Goal: Task Accomplishment & Management: Manage account settings

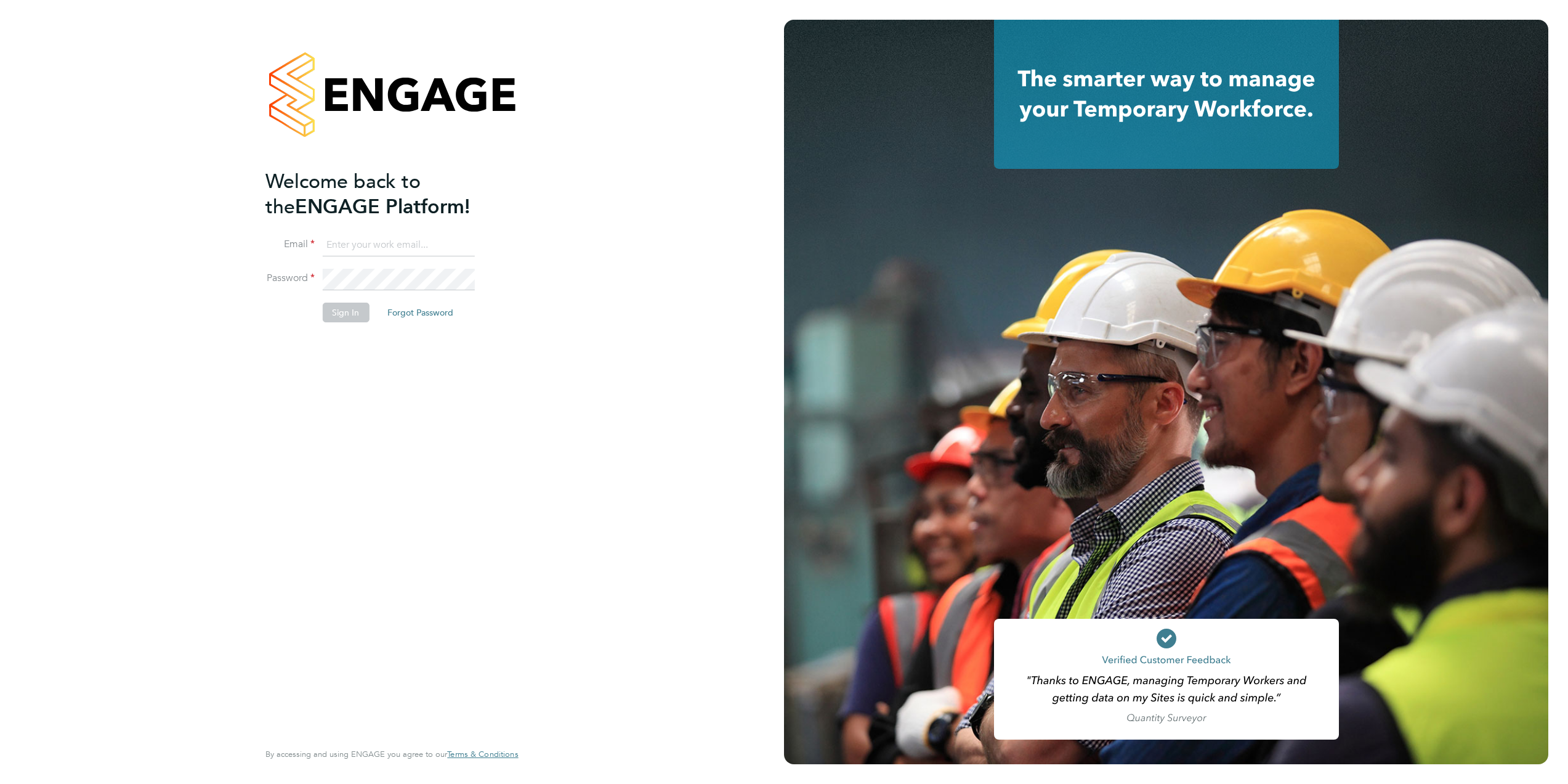
type input "[EMAIL_ADDRESS][DOMAIN_NAME]"
click at [349, 389] on div "Welcome back to the ENGAGE Platform! Email [EMAIL_ADDRESS][DOMAIN_NAME] Passwor…" at bounding box center [385, 453] width 240 height 570
click at [341, 314] on button "Sign In" at bounding box center [345, 312] width 47 height 20
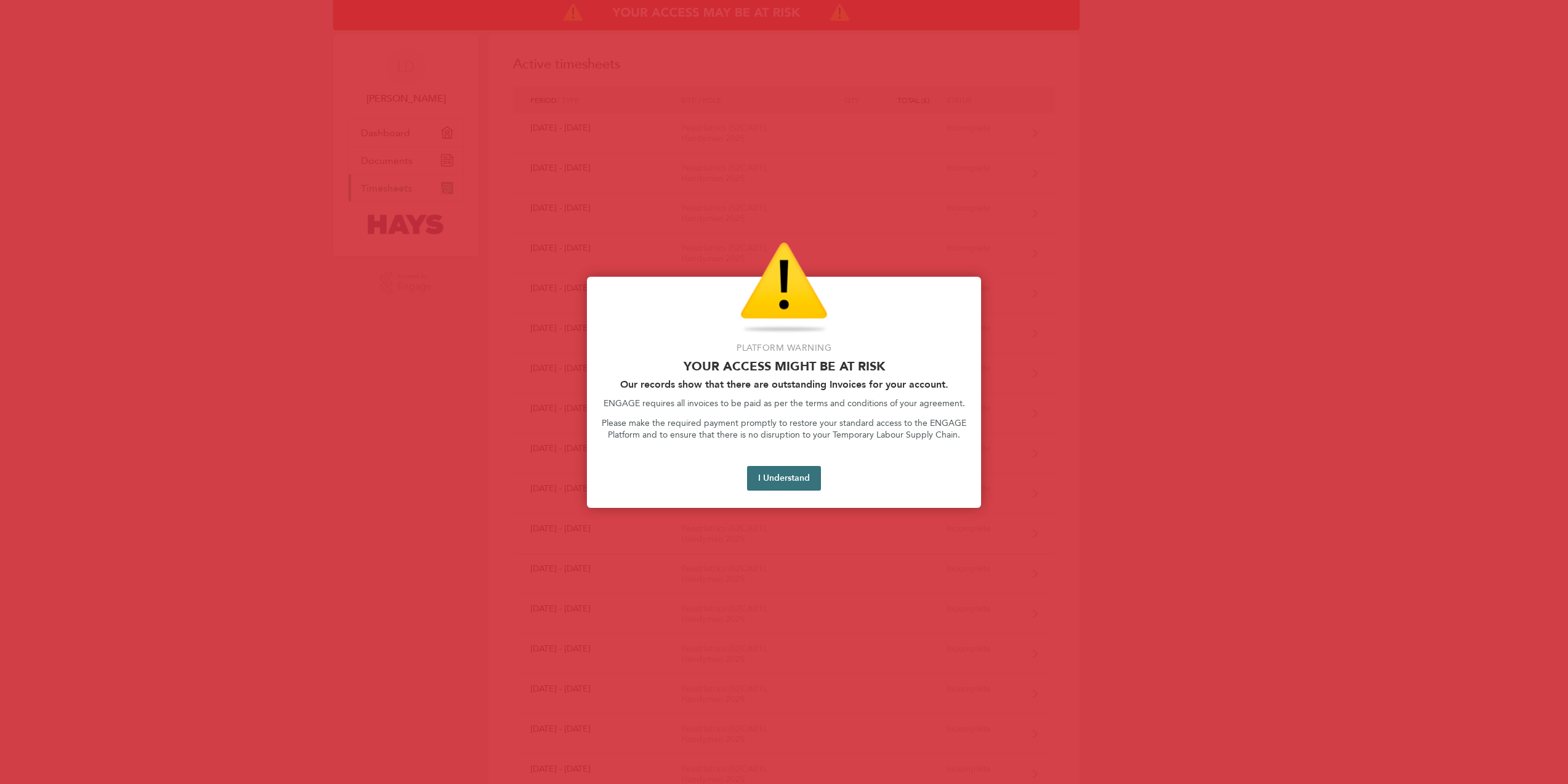
click at [791, 486] on button "I Understand" at bounding box center [784, 478] width 74 height 25
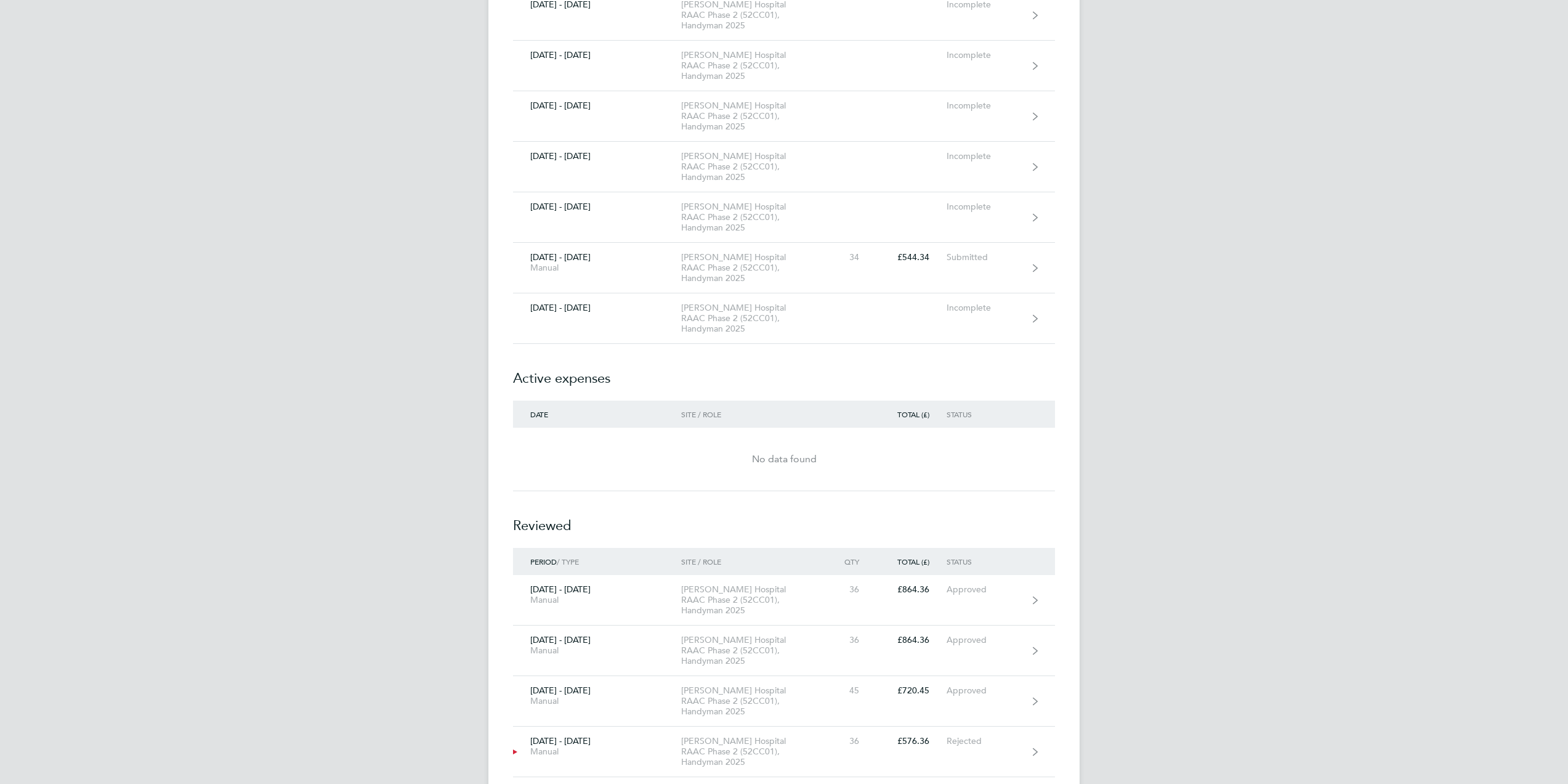
scroll to position [2314, 0]
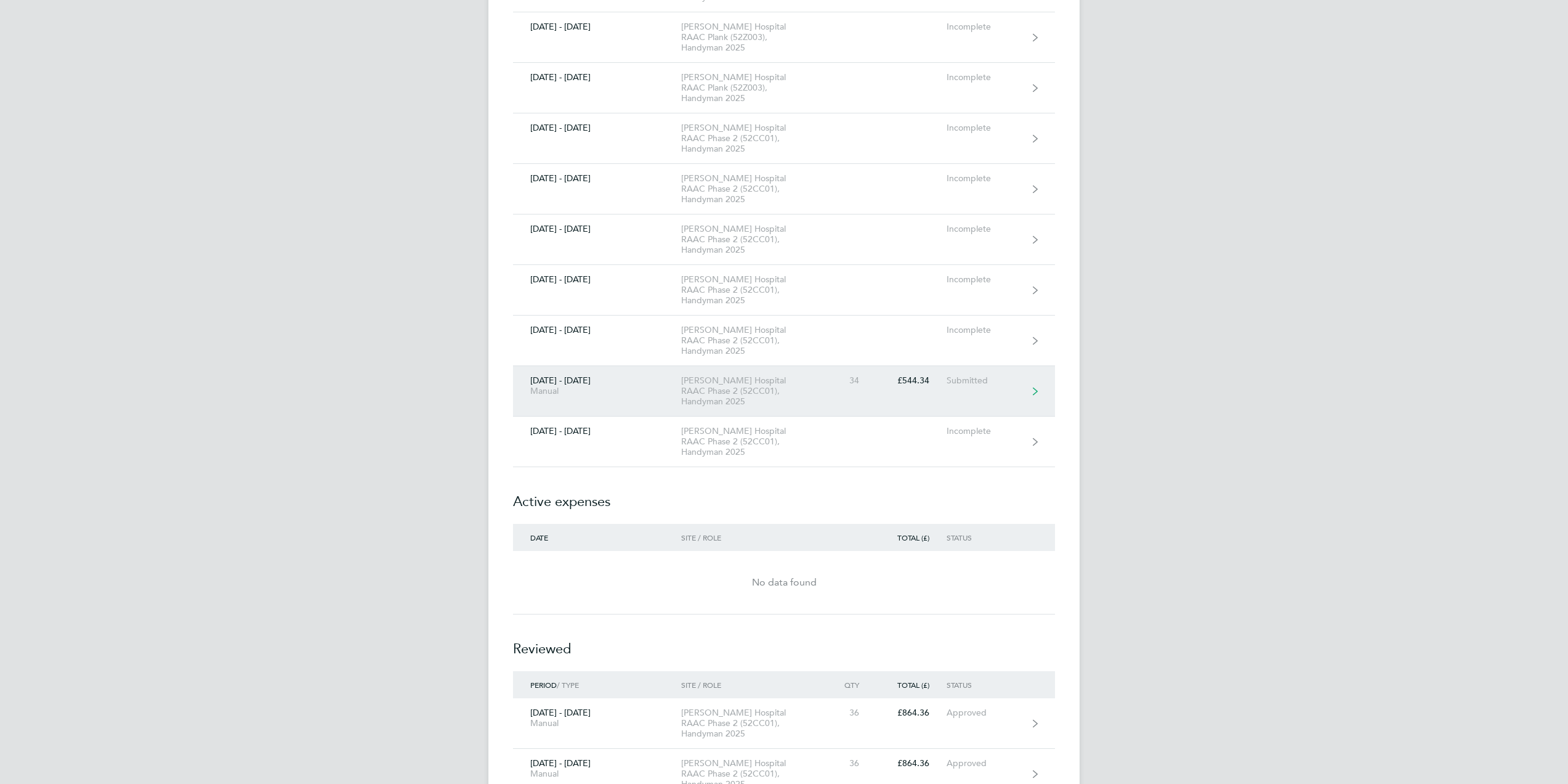
click at [786, 384] on div "James Paget Hospital RAAC Phase 2 (52CC01), Handyman 2025" at bounding box center [751, 391] width 141 height 32
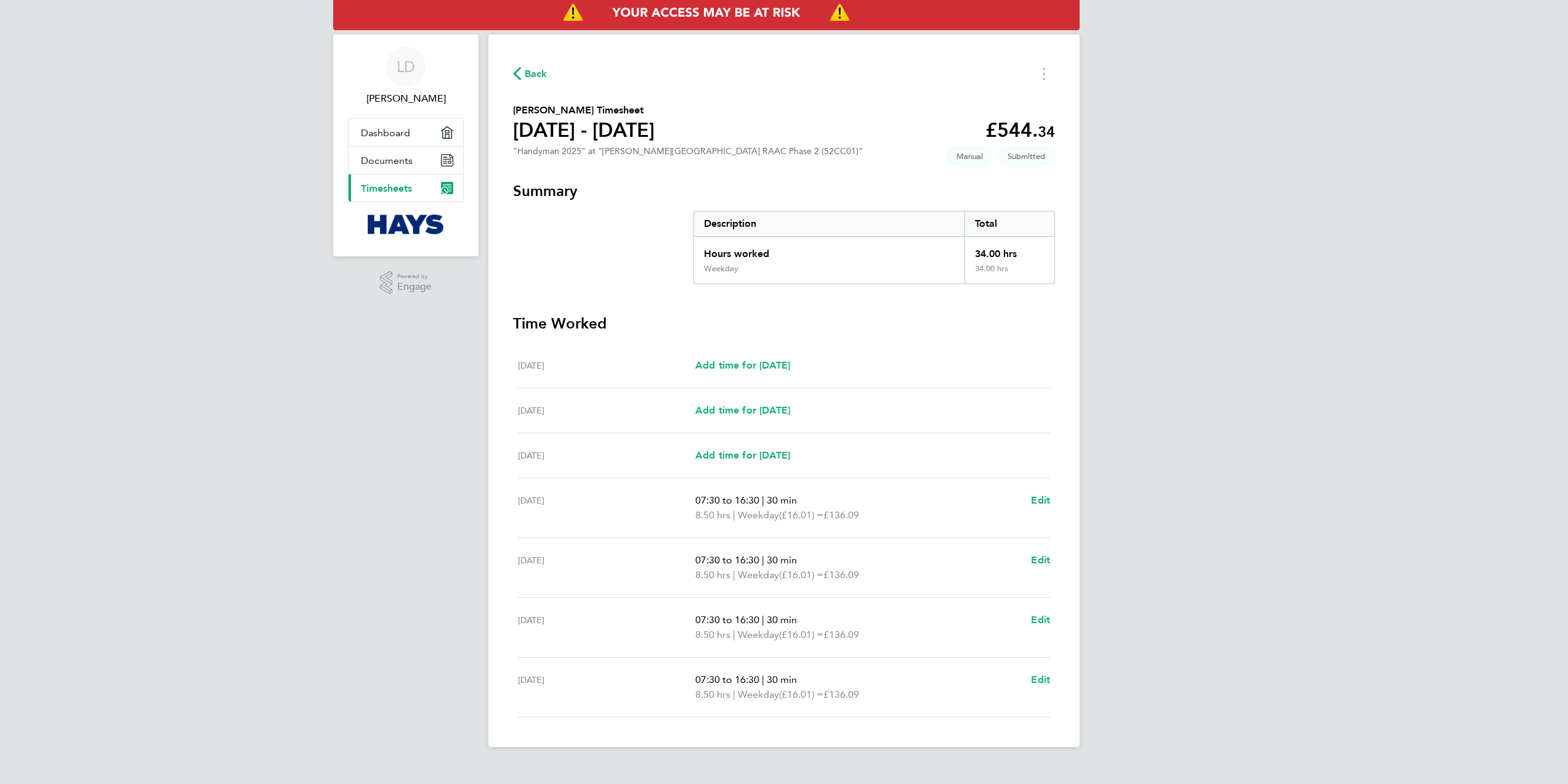
click at [516, 75] on icon "button" at bounding box center [517, 73] width 8 height 13
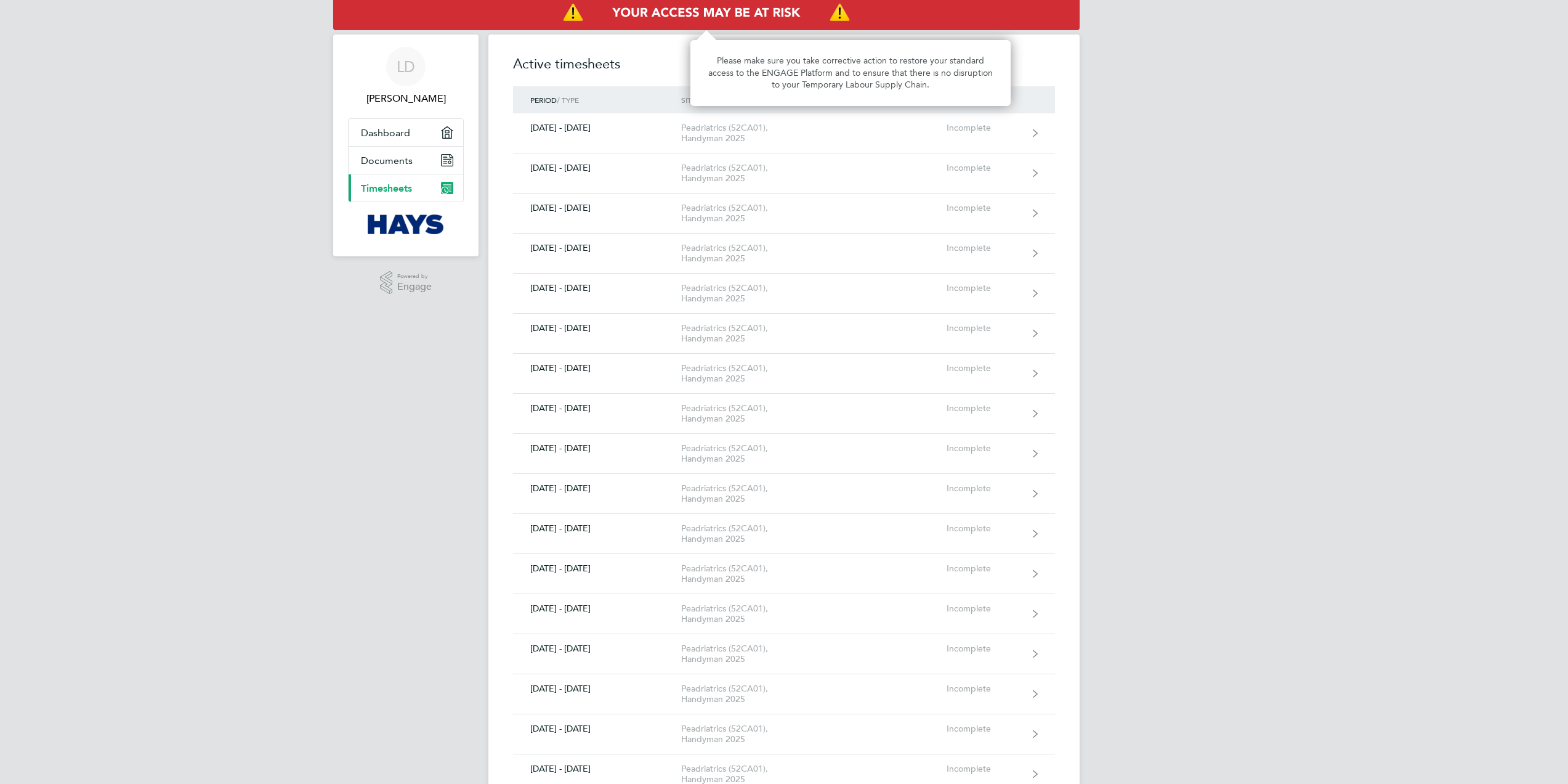
click at [691, 18] on img "Access At Risk" at bounding box center [706, 13] width 747 height 35
click at [695, 15] on img "Access At Risk" at bounding box center [706, 13] width 747 height 35
click at [697, 13] on img "Access At Risk" at bounding box center [706, 13] width 747 height 35
click at [404, 162] on span "Documents" at bounding box center [387, 161] width 52 height 12
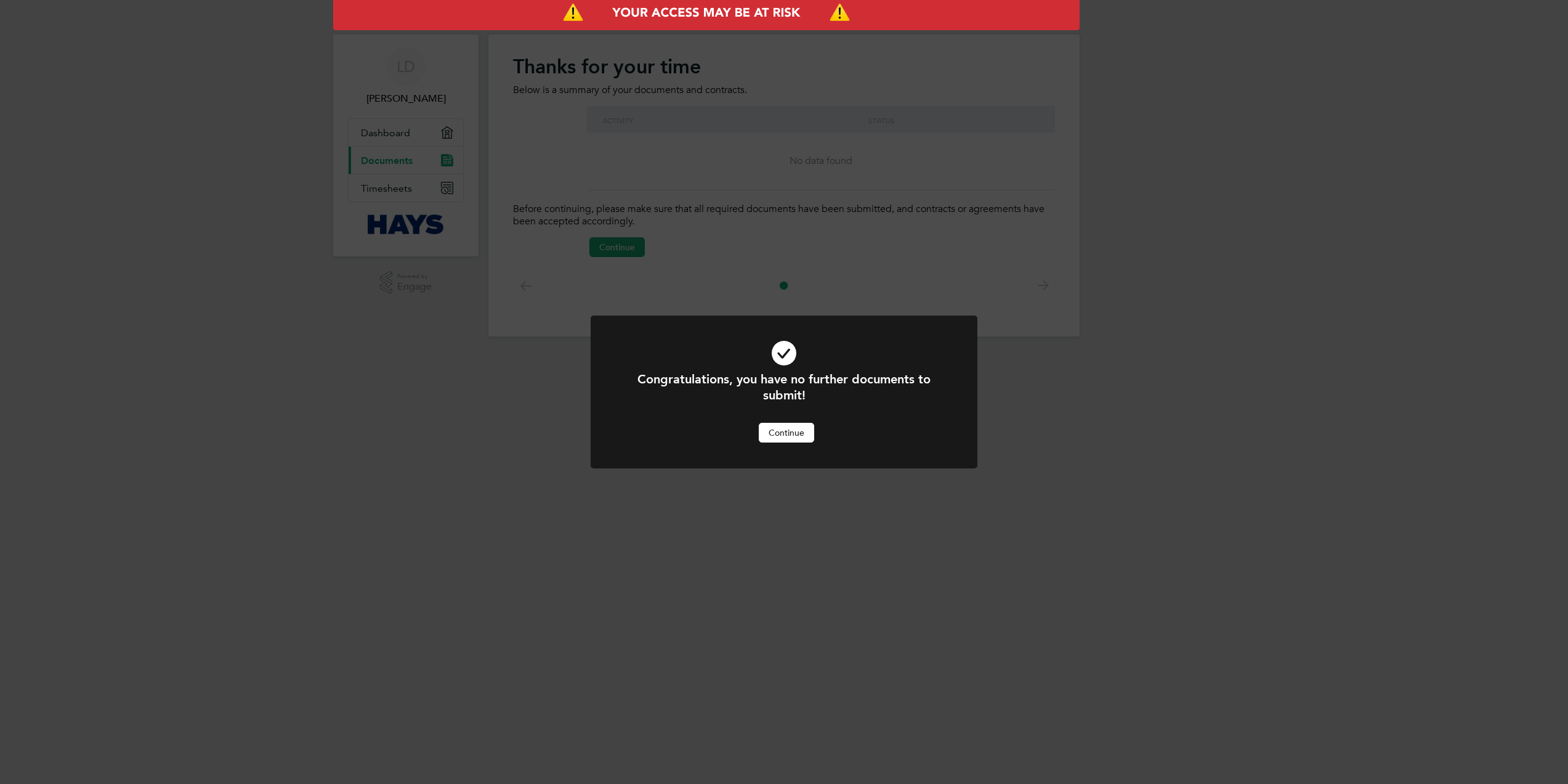
click at [775, 436] on button "Continue" at bounding box center [786, 433] width 56 height 20
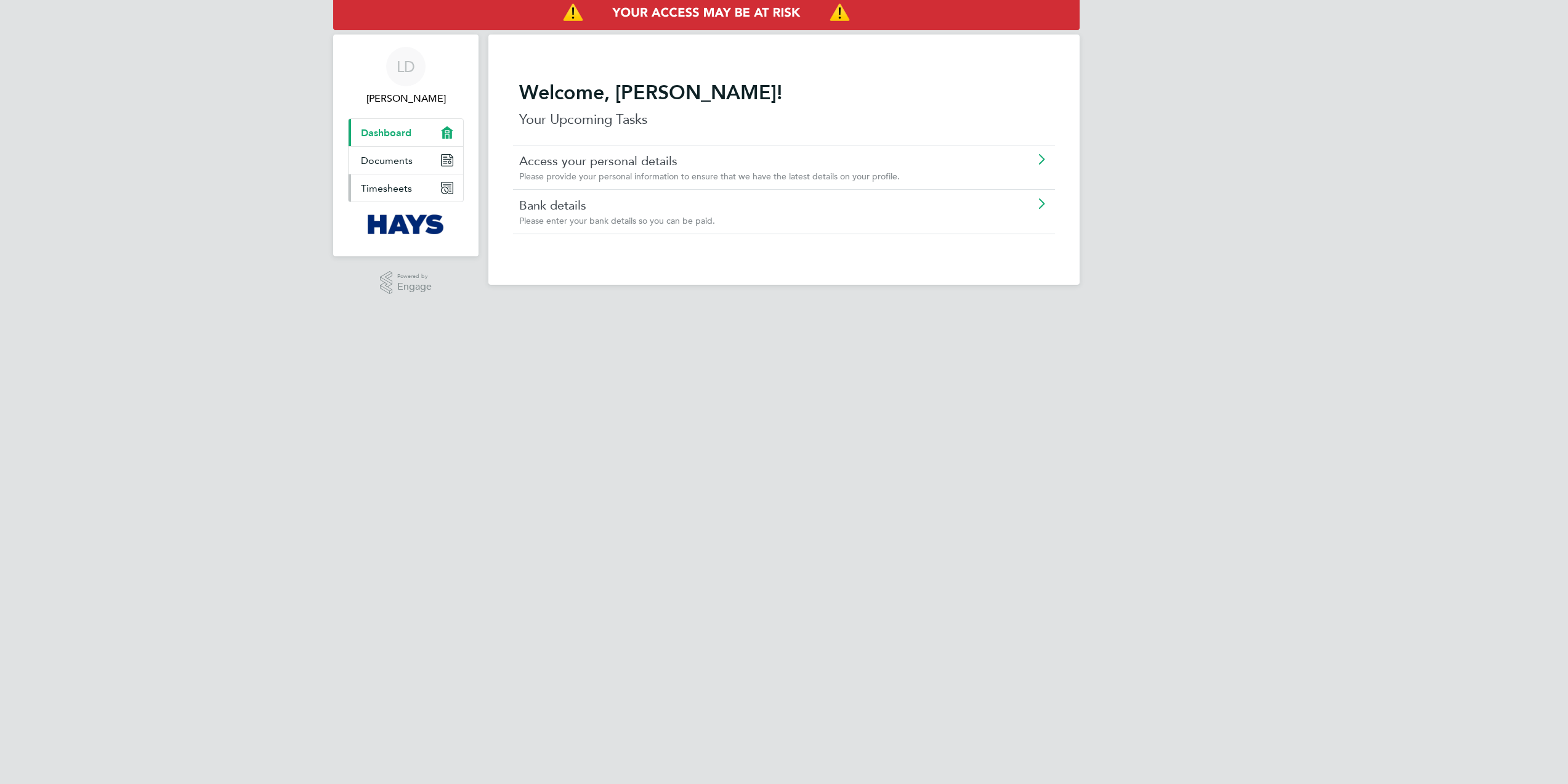
click at [400, 184] on span "Timesheets" at bounding box center [386, 189] width 51 height 12
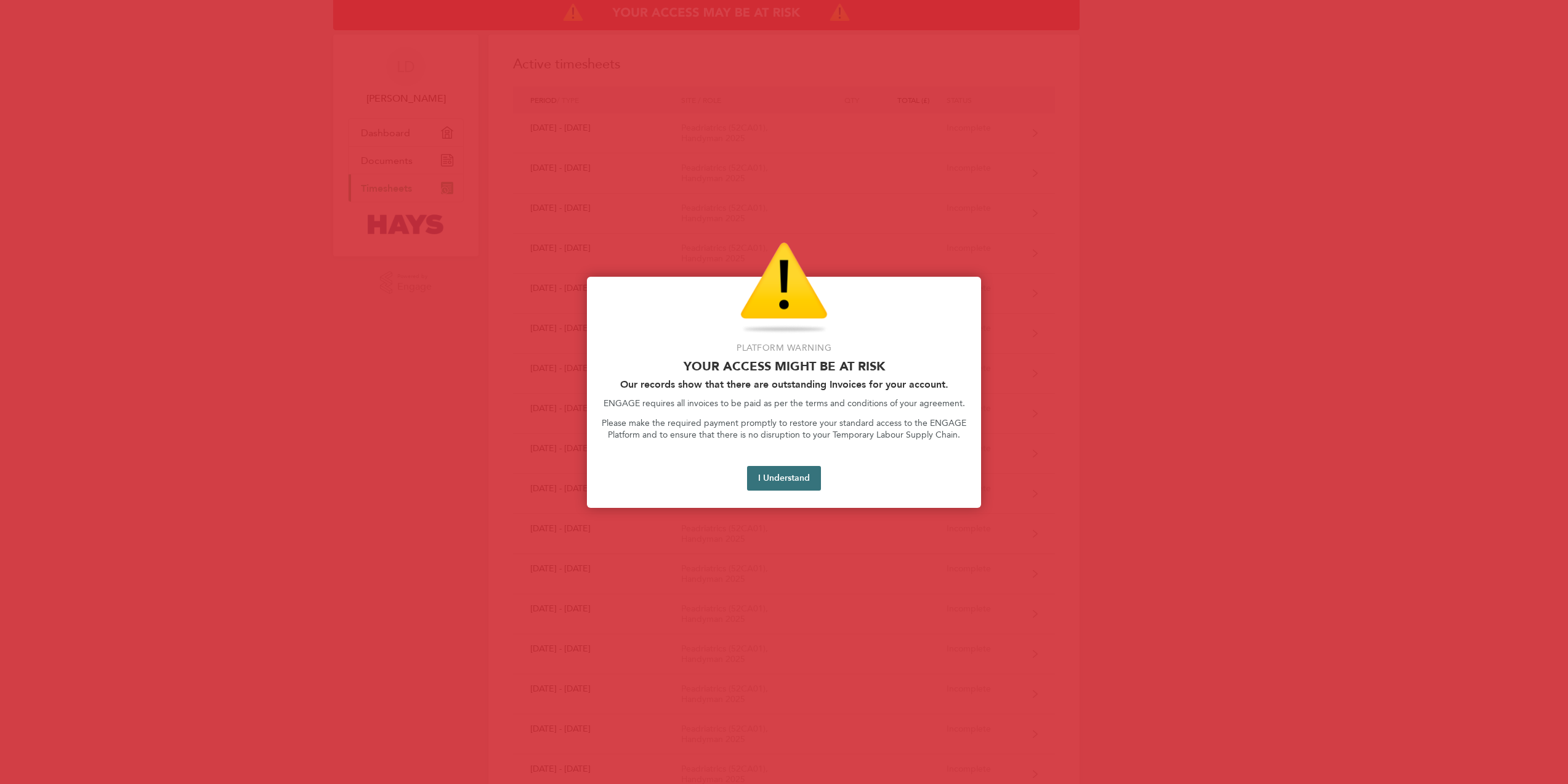
click at [784, 476] on button "I Understand" at bounding box center [784, 478] width 74 height 25
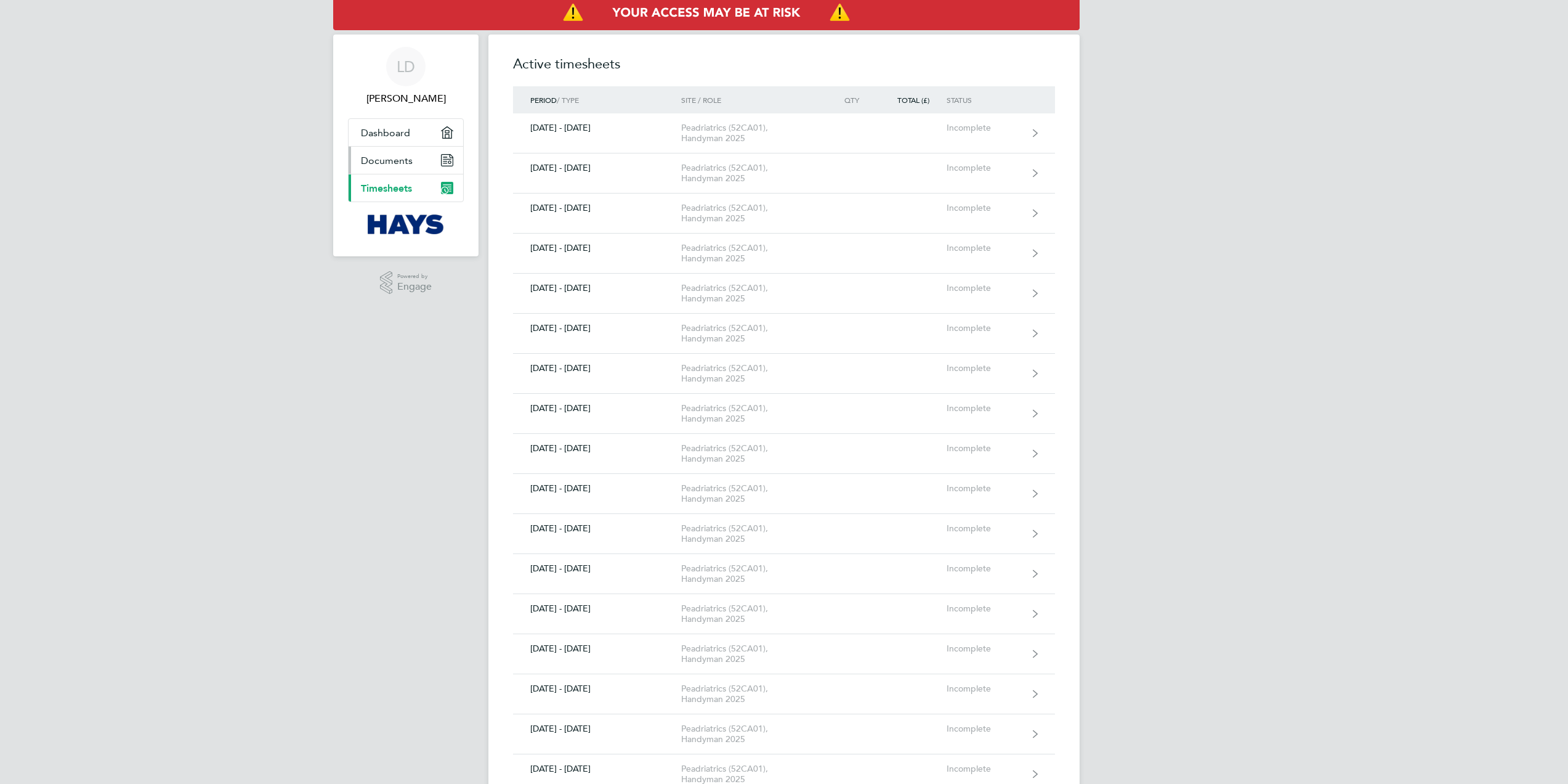
click at [396, 161] on span "Documents" at bounding box center [387, 161] width 52 height 12
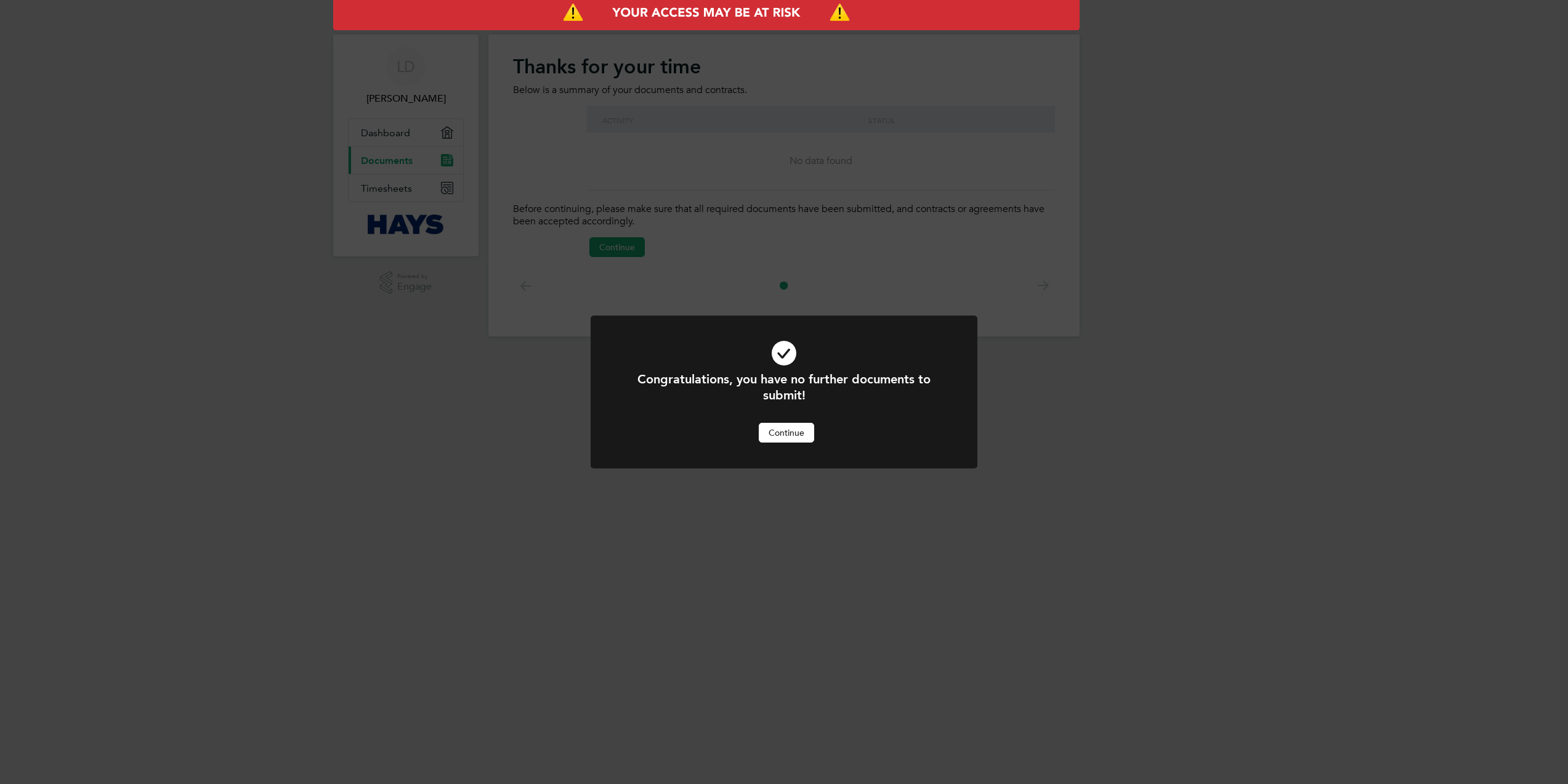
click at [773, 431] on button "Continue" at bounding box center [786, 433] width 56 height 20
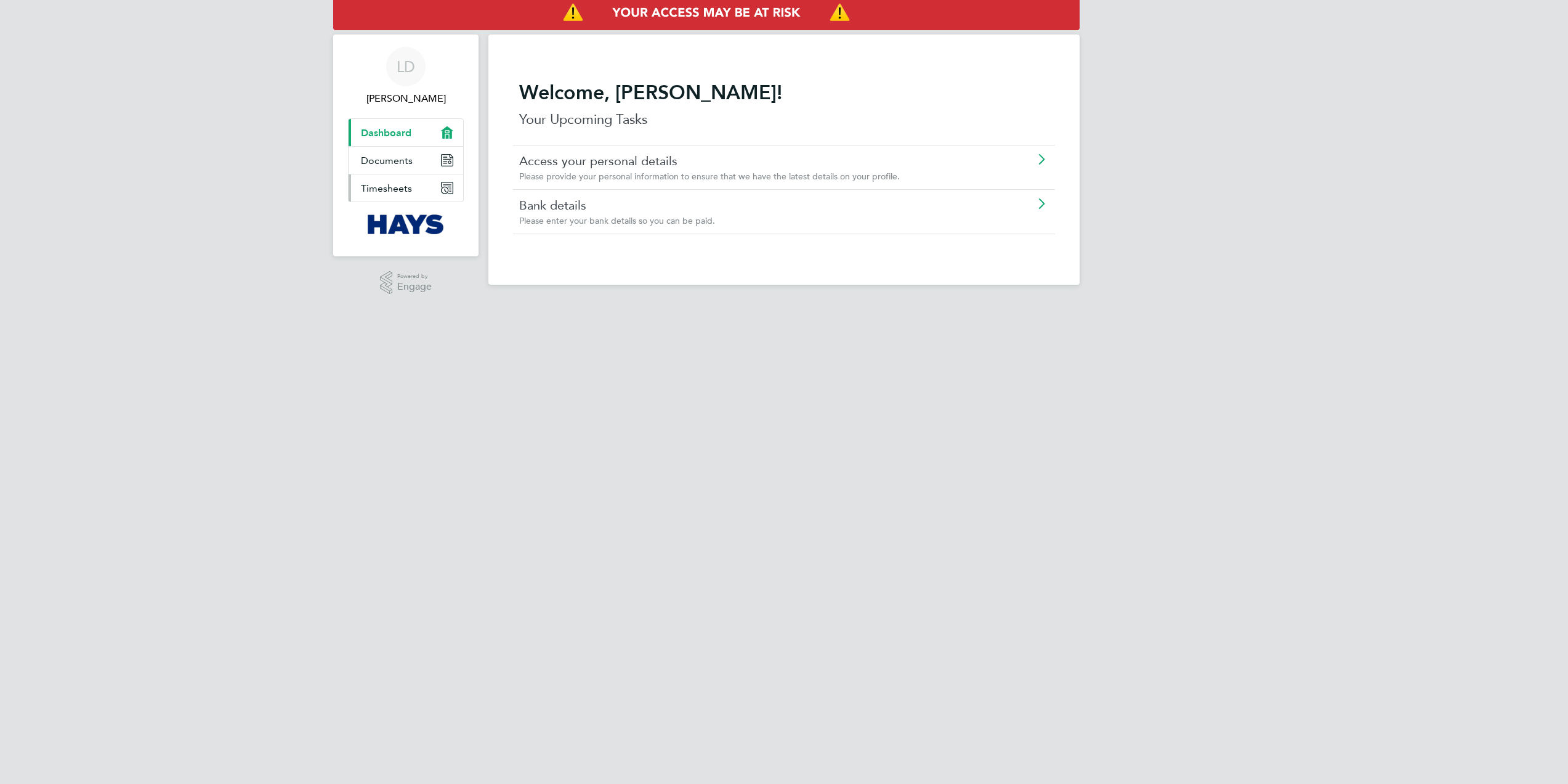
click at [397, 186] on span "Timesheets" at bounding box center [386, 189] width 51 height 12
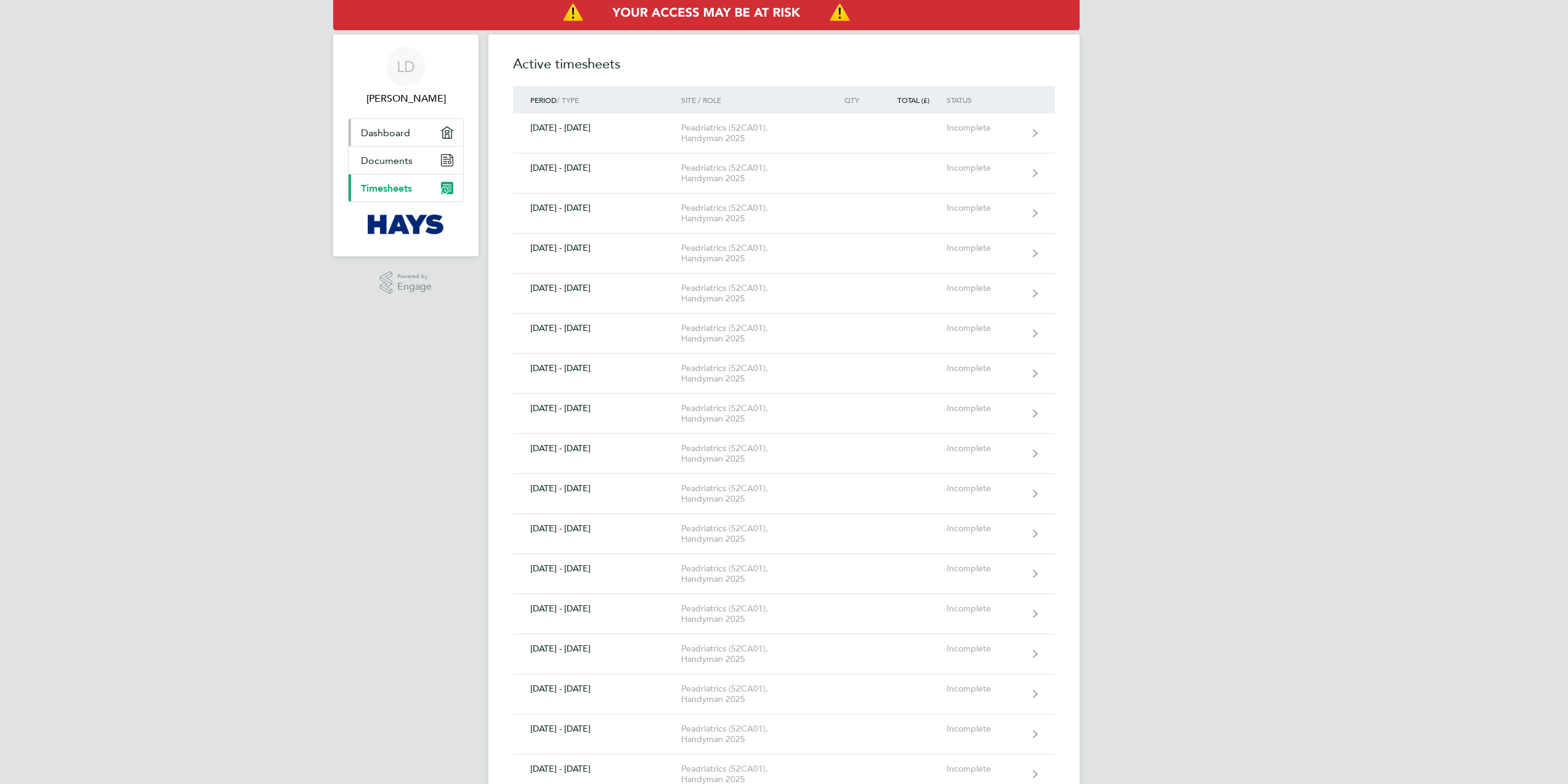
click at [400, 133] on span "Dashboard" at bounding box center [385, 133] width 49 height 12
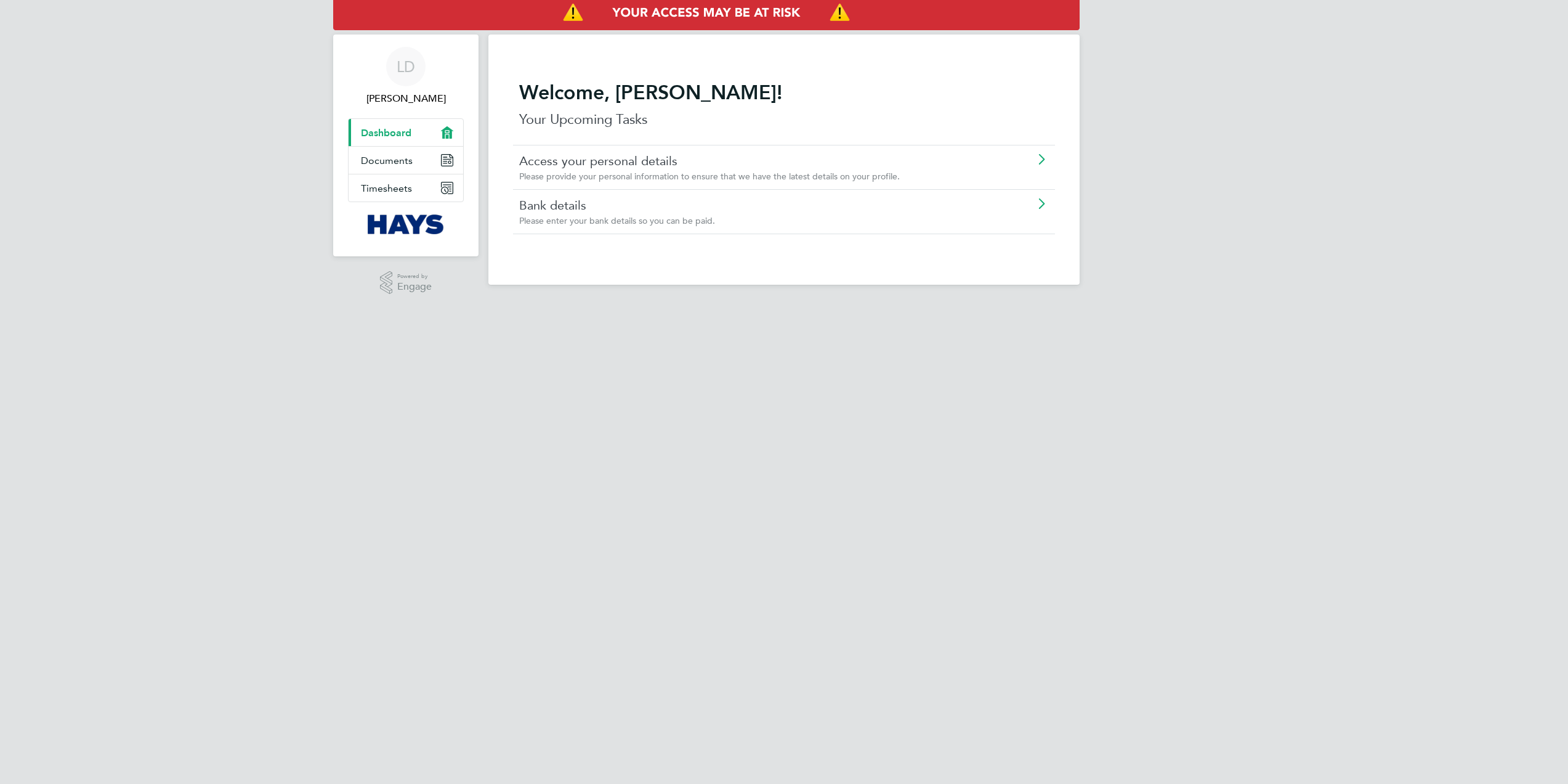
click at [400, 227] on img "Main navigation" at bounding box center [406, 224] width 77 height 20
click at [412, 192] on link "Timesheets" at bounding box center [406, 188] width 115 height 27
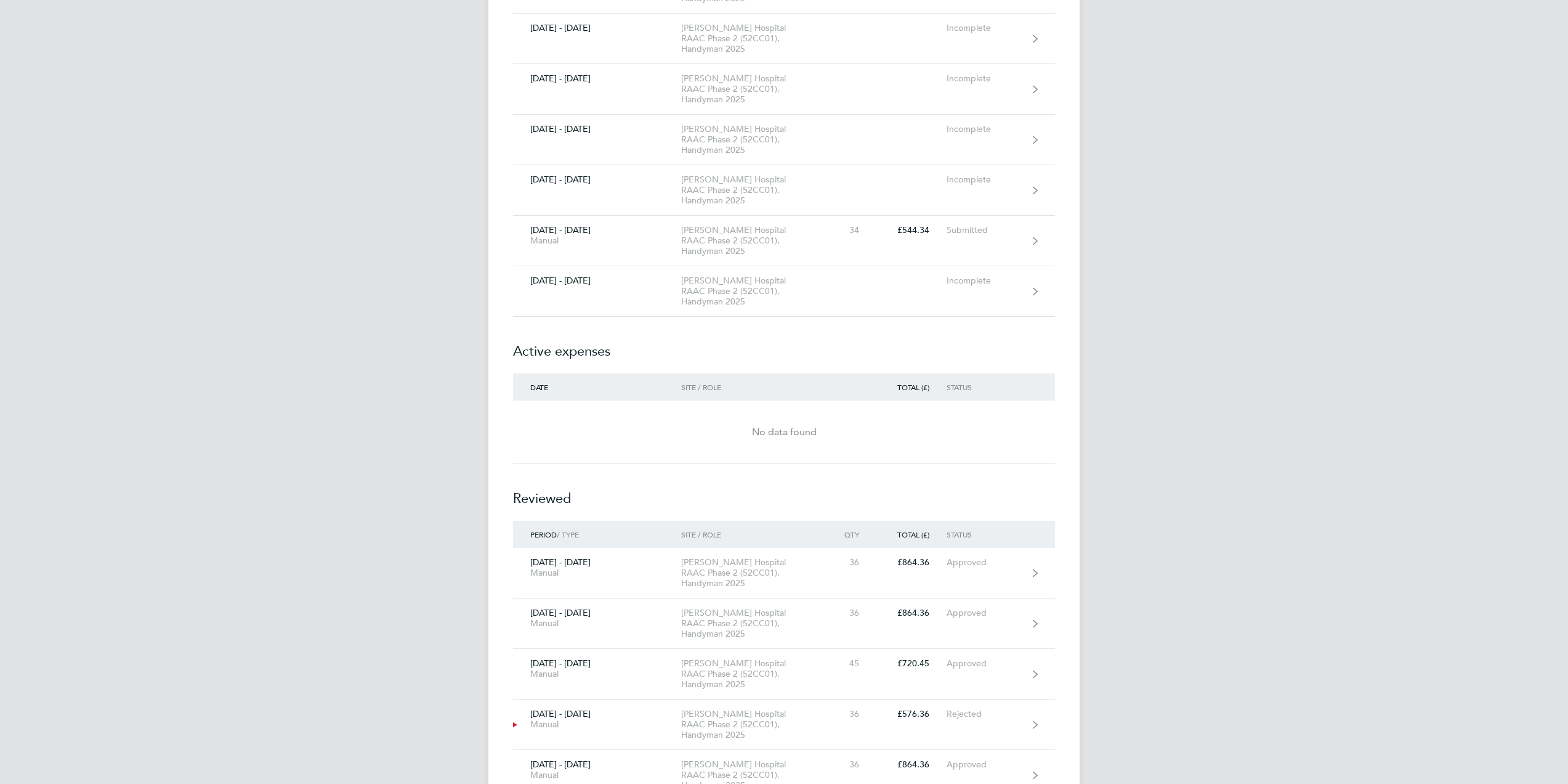
scroll to position [2403, 0]
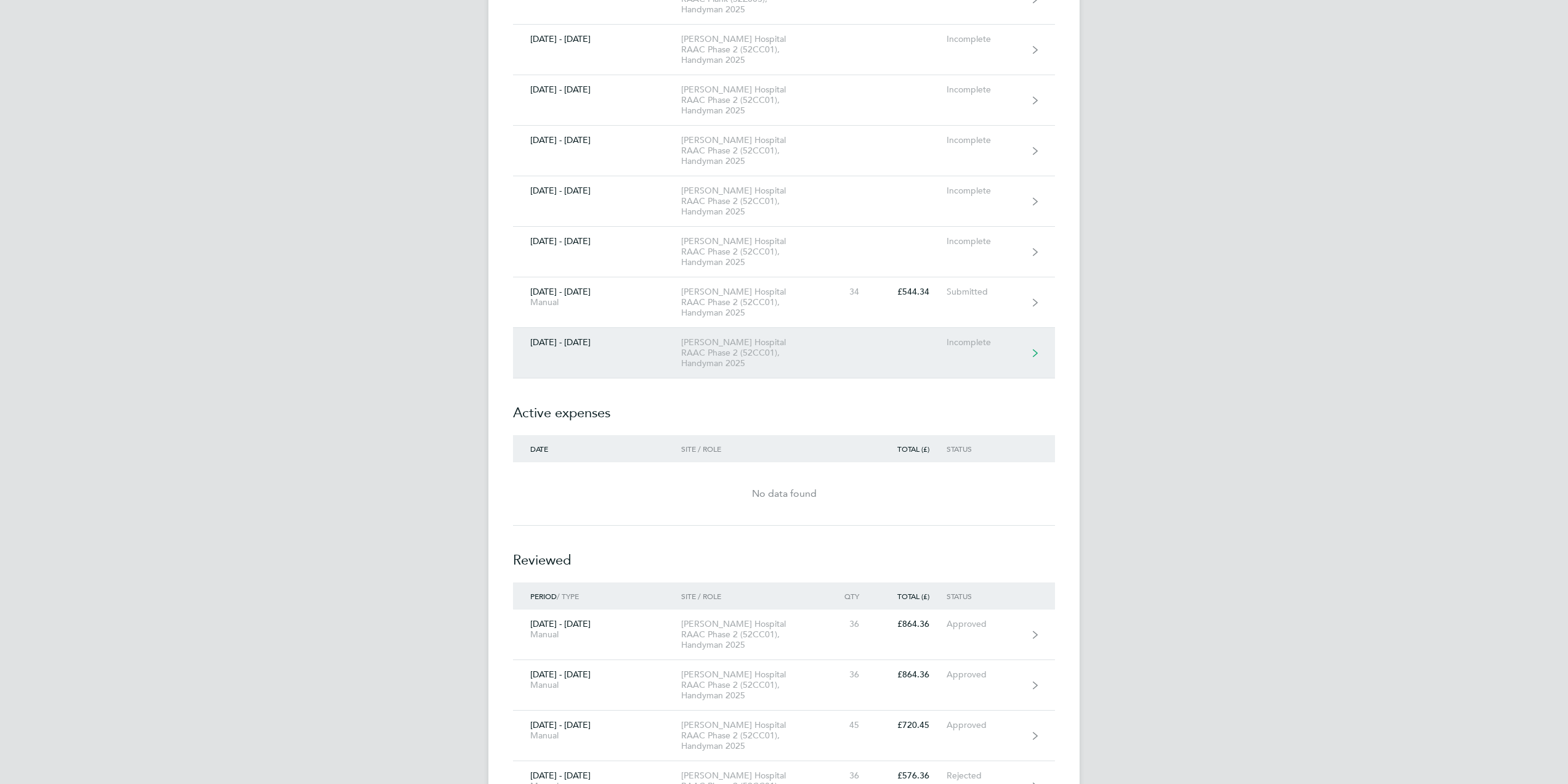
click at [987, 337] on div "Incomplete" at bounding box center [985, 342] width 76 height 11
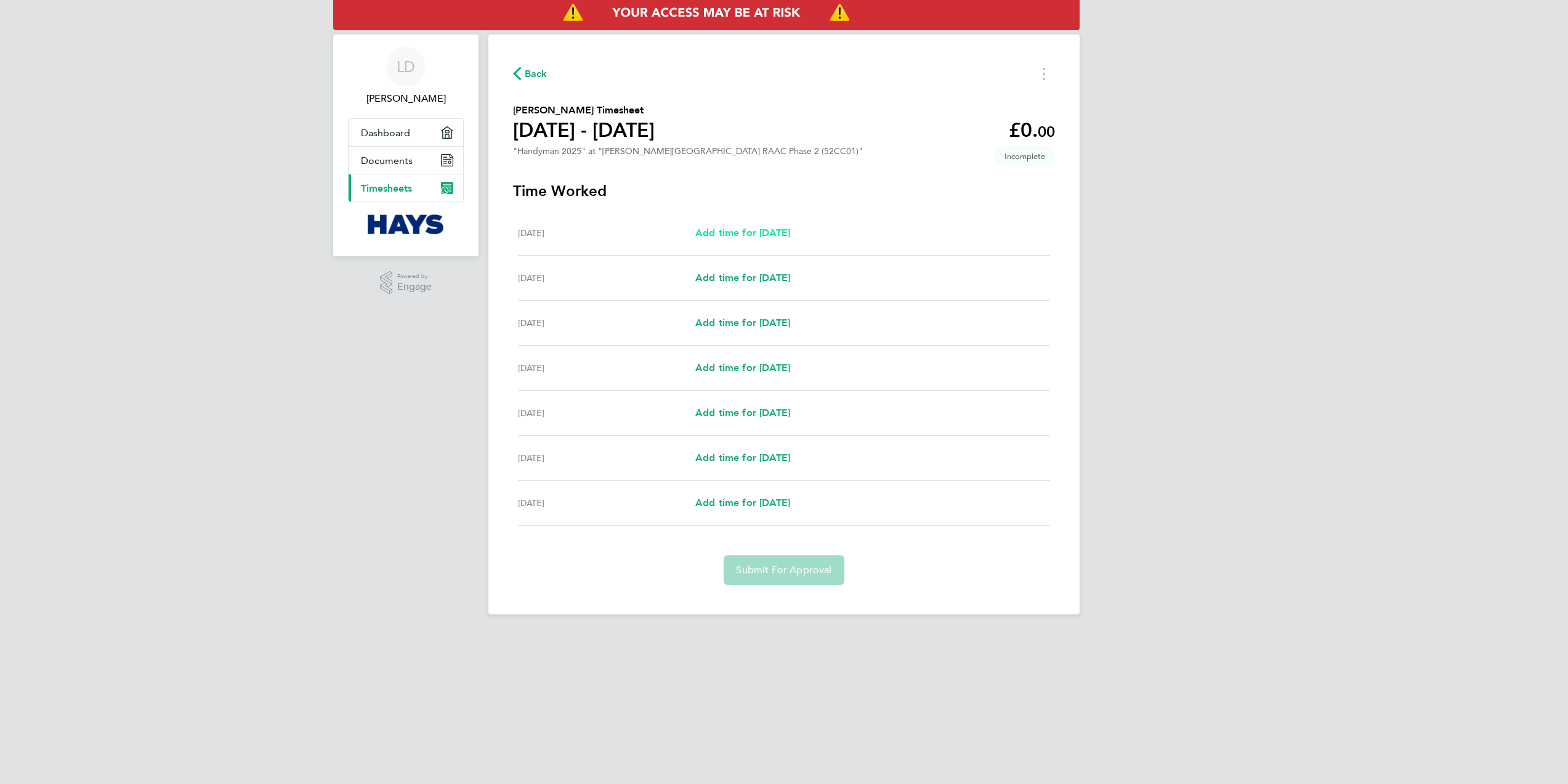
click at [762, 230] on span "Add time for Sat 30 Aug" at bounding box center [742, 232] width 95 height 12
select select "30"
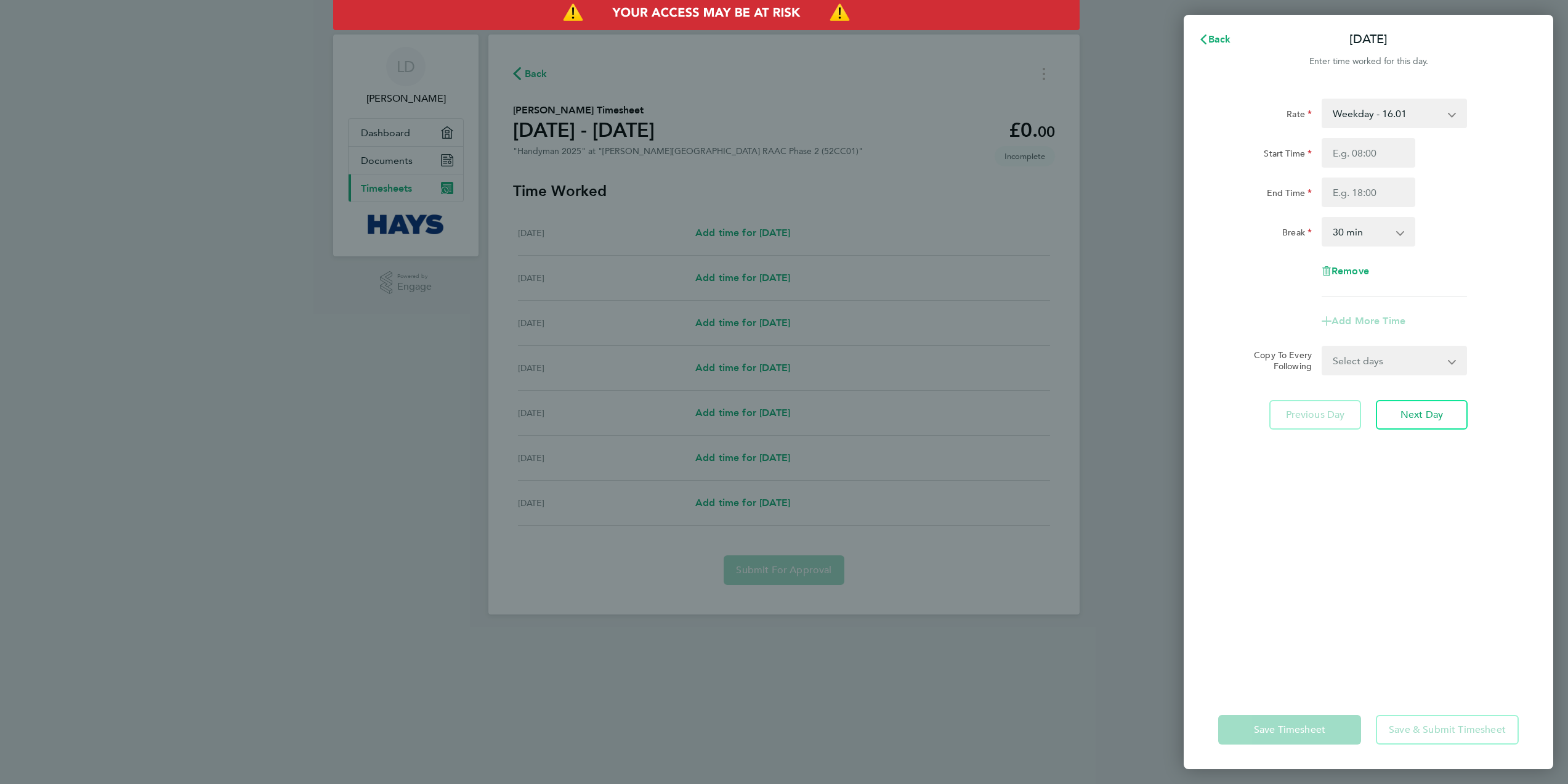
click at [1343, 109] on select "Weekday - 16.01 Weekday OT 45H+ - 24.01 Saturday first 4h - 24.01 Nights - 24.01" at bounding box center [1387, 113] width 128 height 27
click at [186, 65] on div "Back Sat 30 Aug Enter time worked for this day. Rate Weekday - 16.01 Weekday OT…" at bounding box center [784, 392] width 1568 height 784
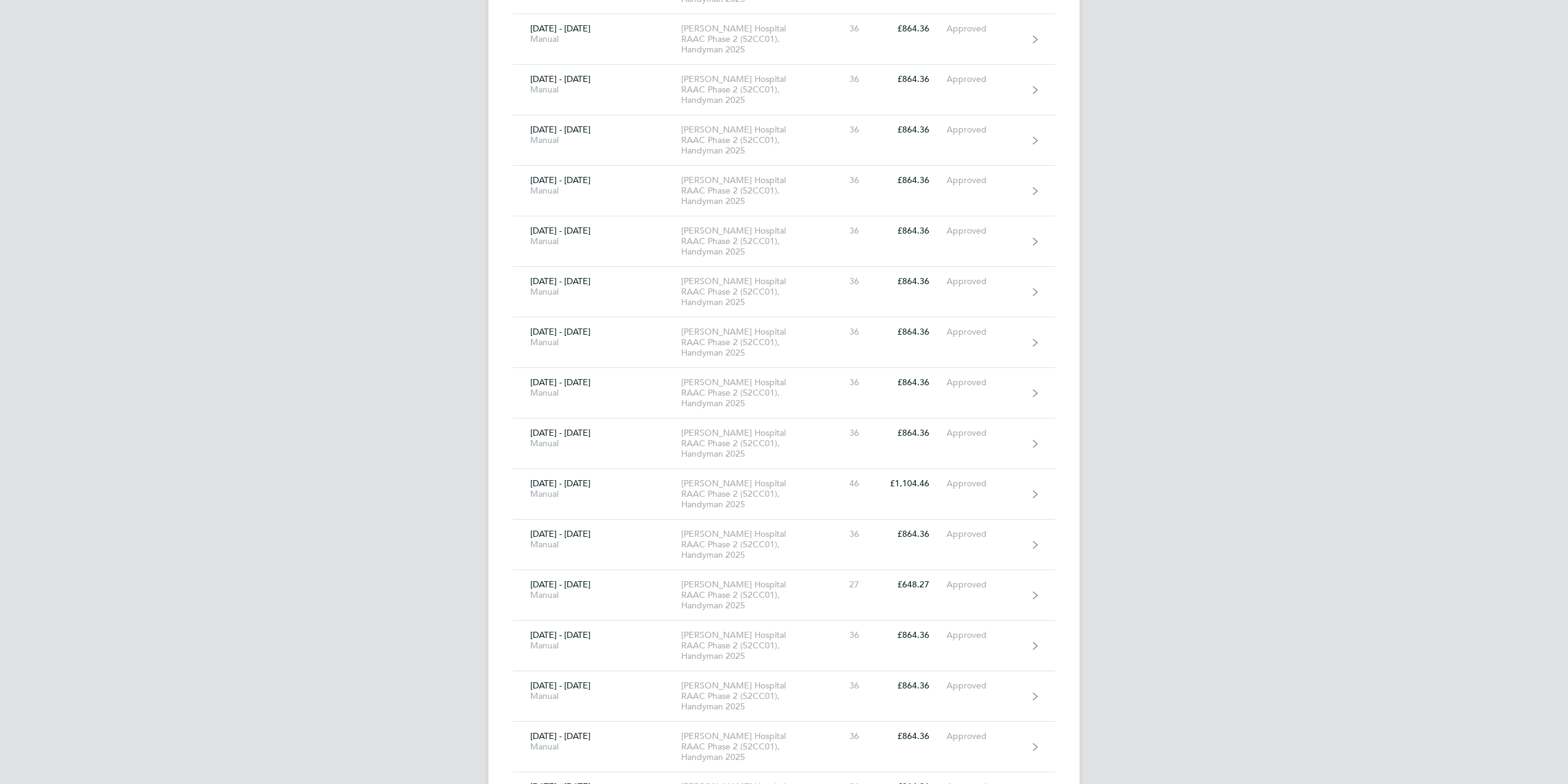
scroll to position [5053, 0]
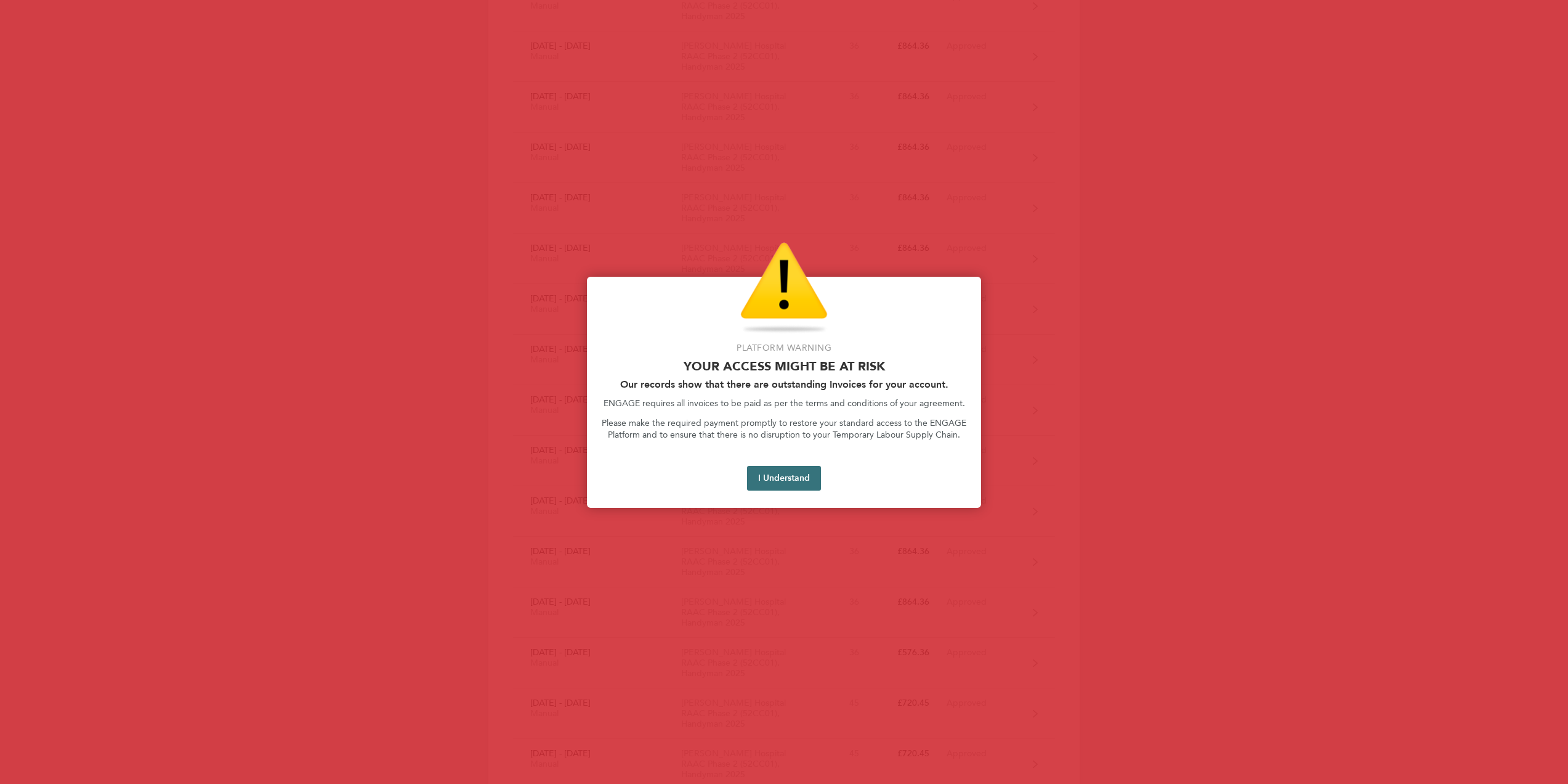
click at [791, 475] on button "I Understand" at bounding box center [784, 478] width 74 height 25
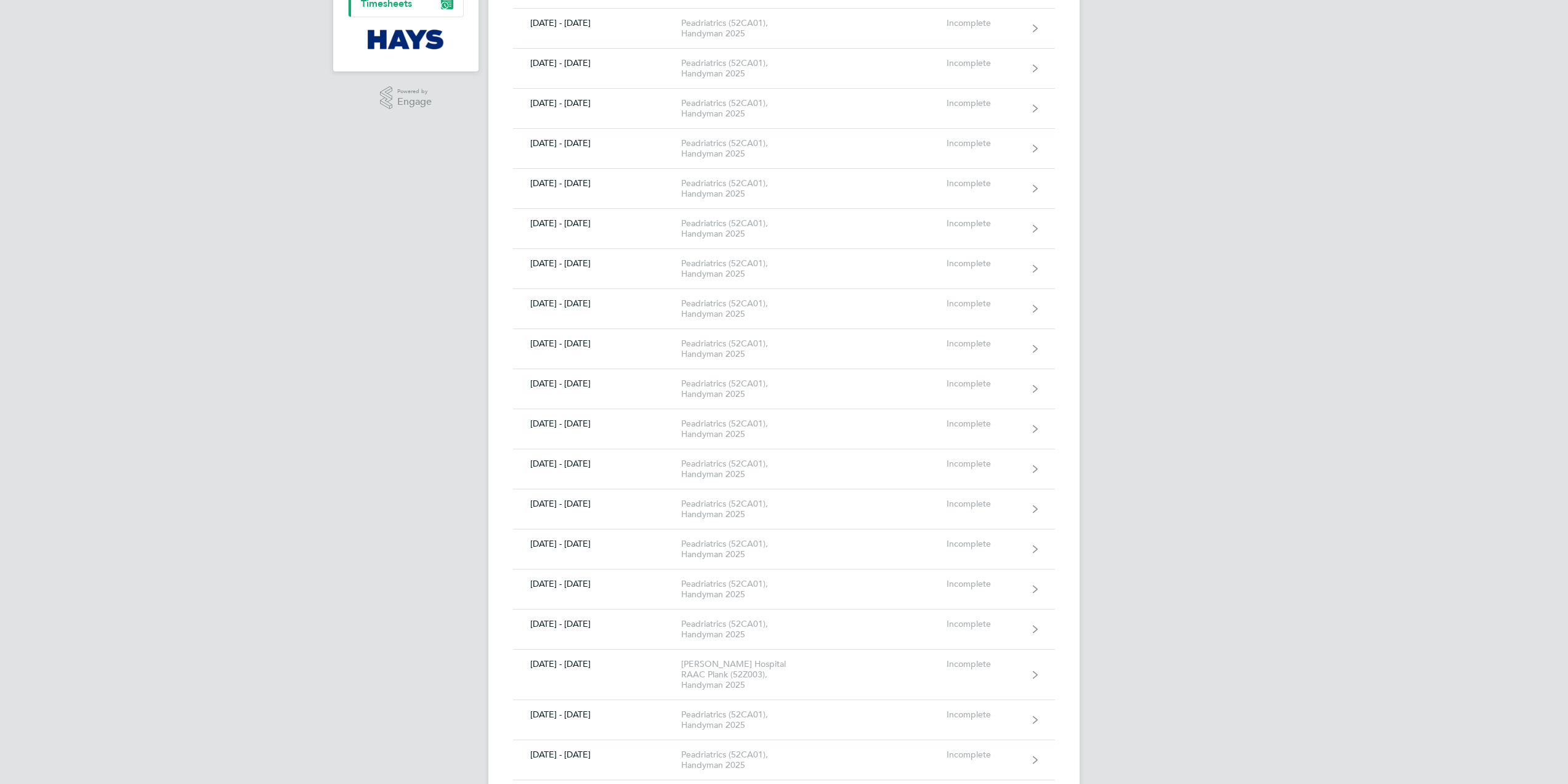
scroll to position [0, 0]
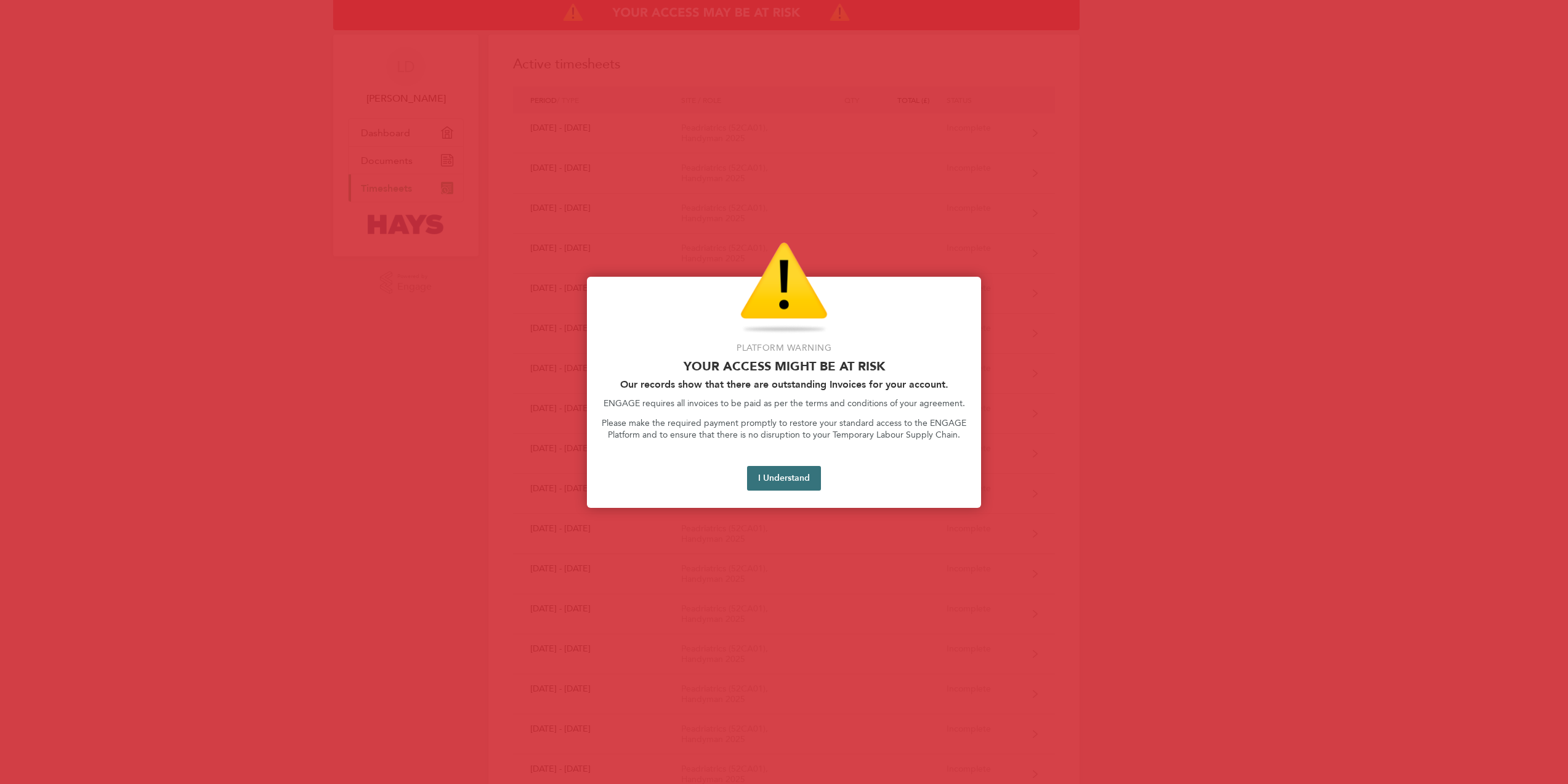
click at [779, 479] on button "I Understand" at bounding box center [784, 478] width 74 height 25
